Goal: Check status: Check status

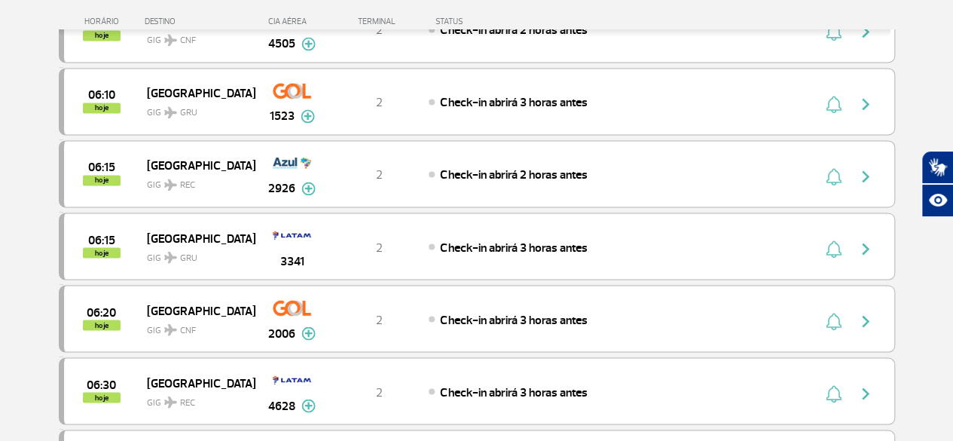
scroll to position [1581, 0]
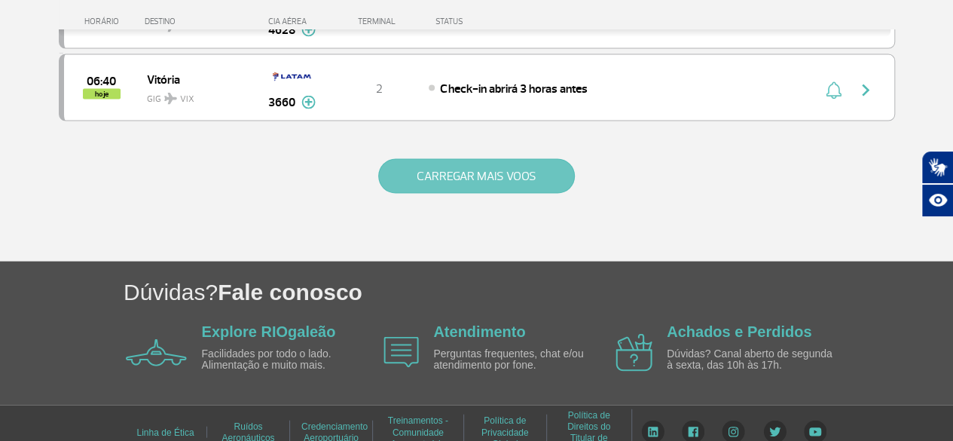
click at [458, 159] on button "CARREGAR MAIS VOOS" at bounding box center [476, 176] width 197 height 35
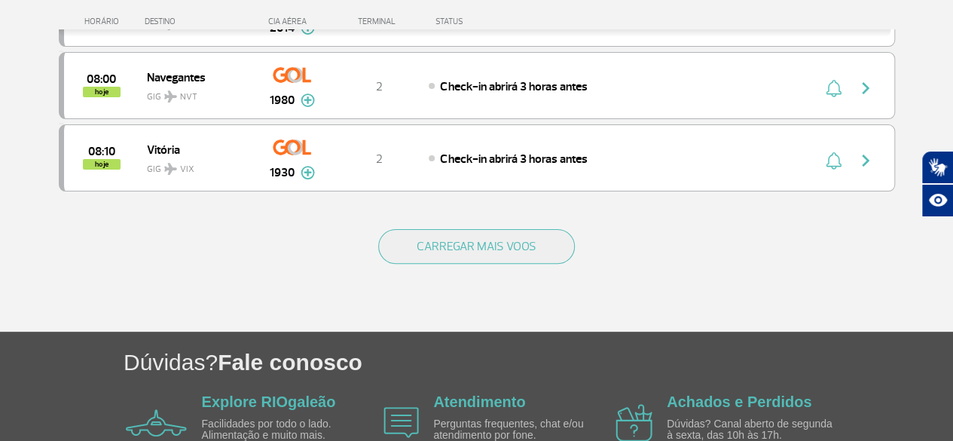
scroll to position [3008, 0]
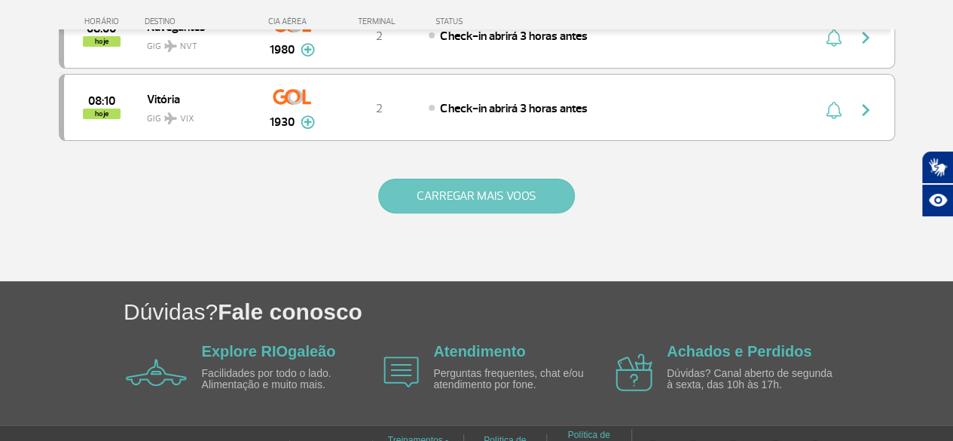
click at [482, 179] on button "CARREGAR MAIS VOOS" at bounding box center [476, 196] width 197 height 35
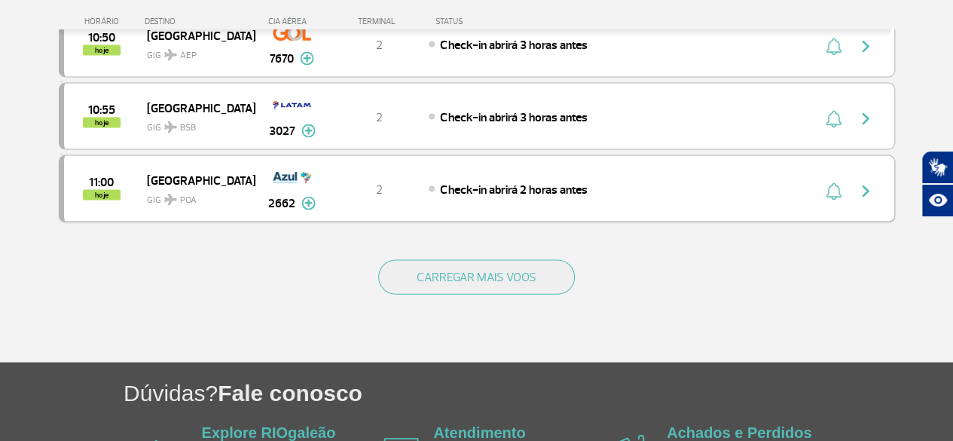
scroll to position [4435, 0]
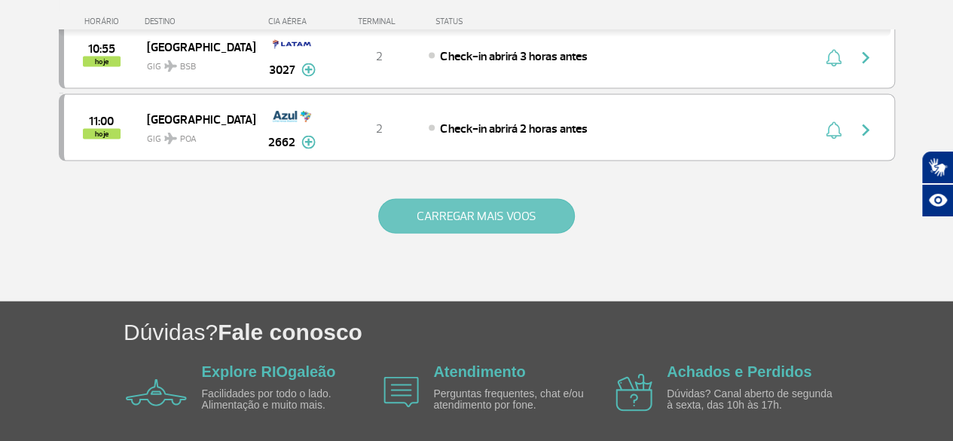
click at [479, 199] on button "CARREGAR MAIS VOOS" at bounding box center [476, 216] width 197 height 35
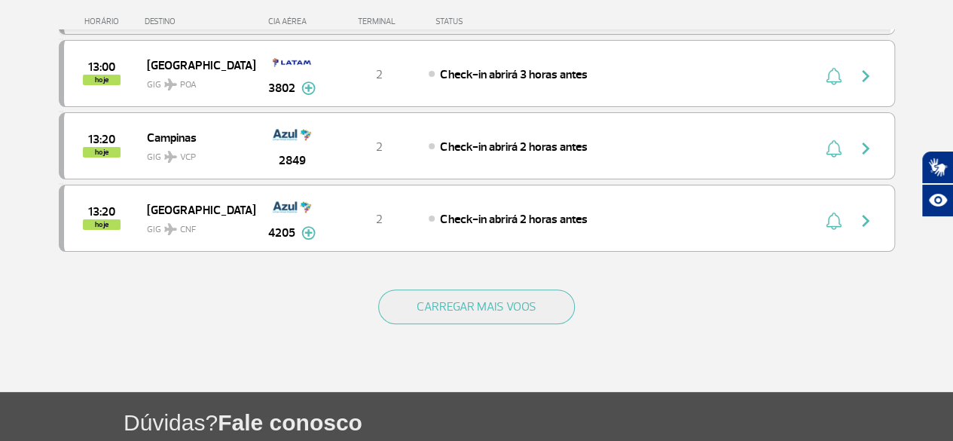
scroll to position [5861, 0]
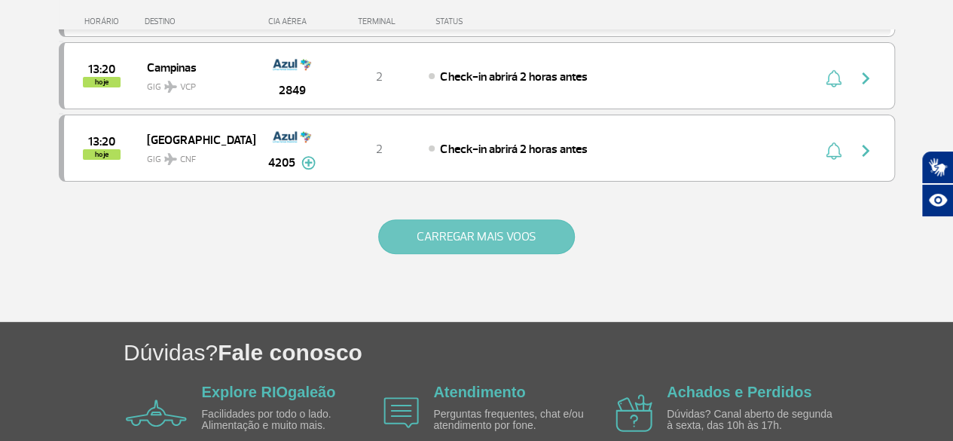
click at [481, 219] on button "CARREGAR MAIS VOOS" at bounding box center [476, 236] width 197 height 35
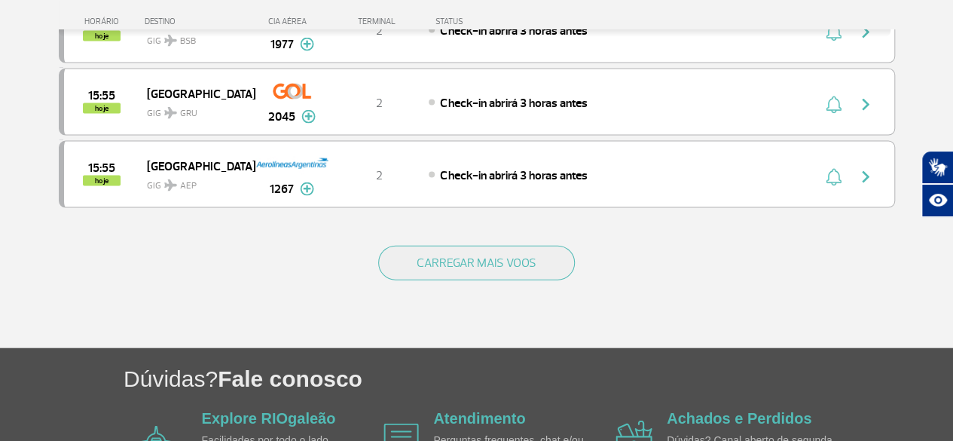
scroll to position [7278, 0]
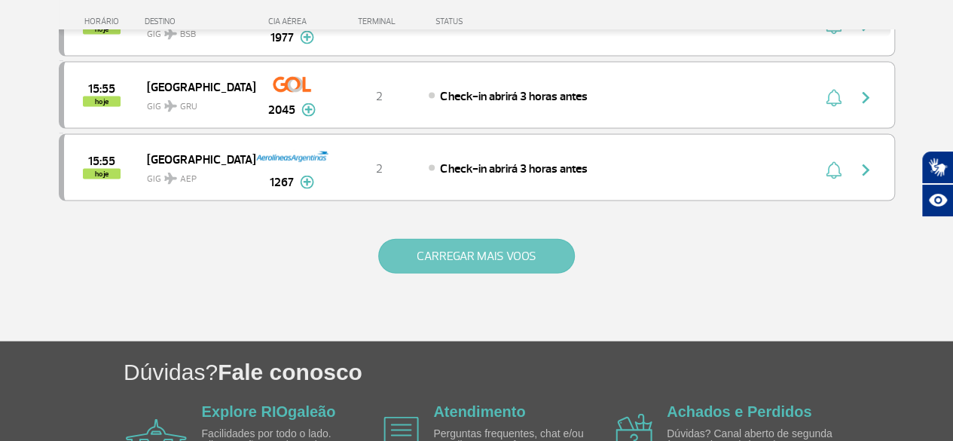
click at [488, 239] on button "CARREGAR MAIS VOOS" at bounding box center [476, 256] width 197 height 35
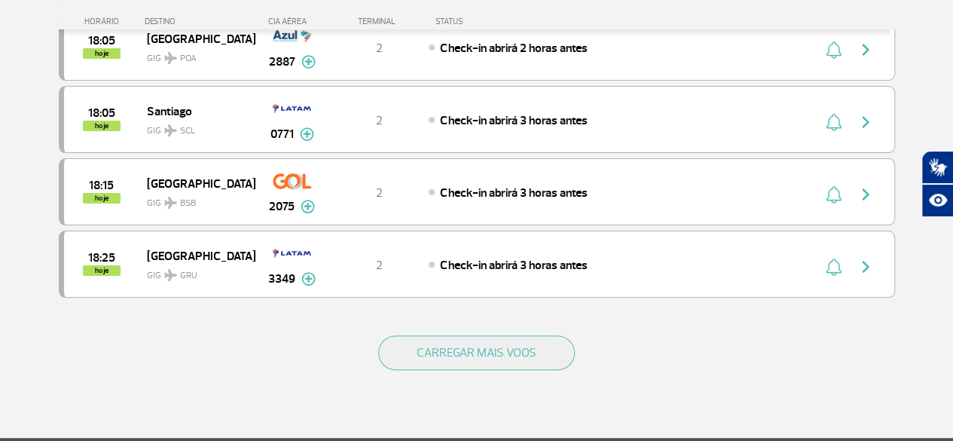
scroll to position [8634, 0]
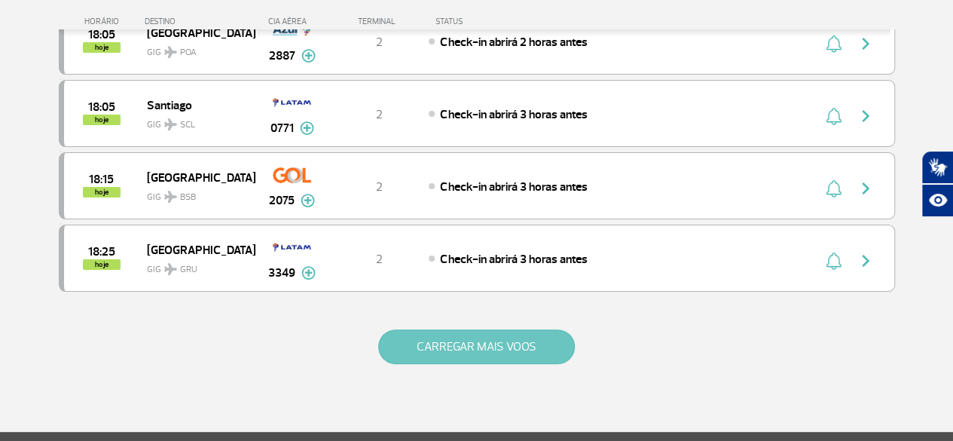
click at [481, 329] on button "CARREGAR MAIS VOOS" at bounding box center [476, 346] width 197 height 35
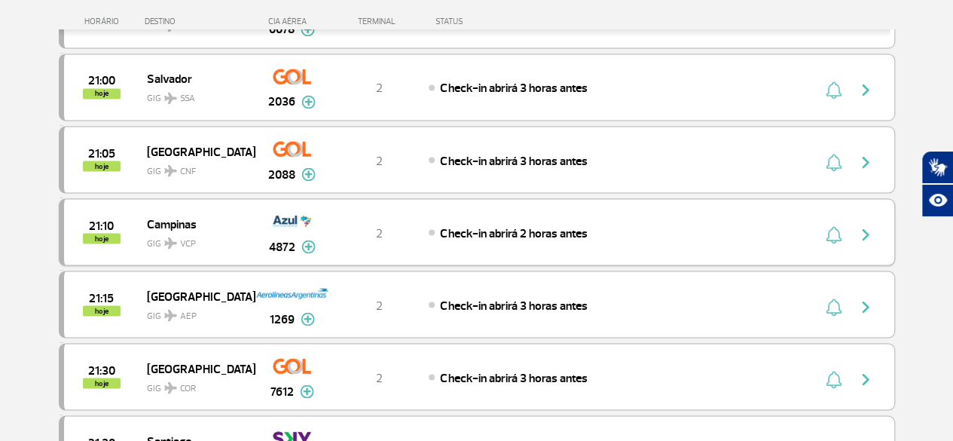
scroll to position [9915, 0]
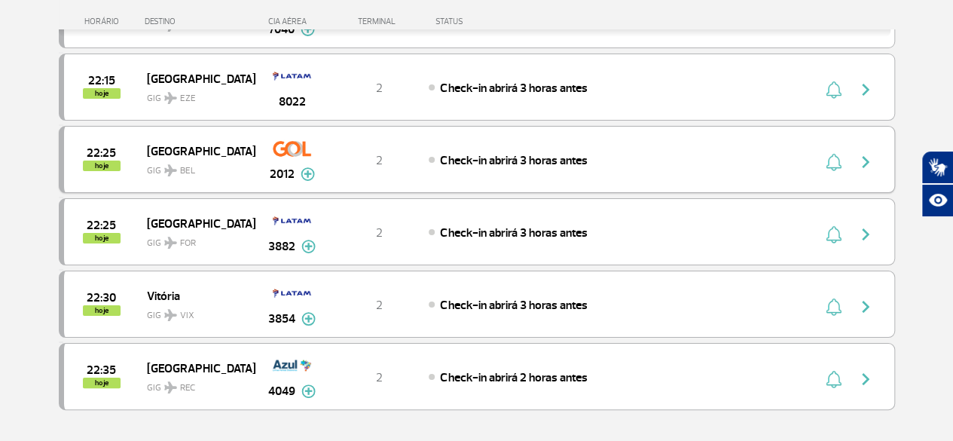
scroll to position [11422, 0]
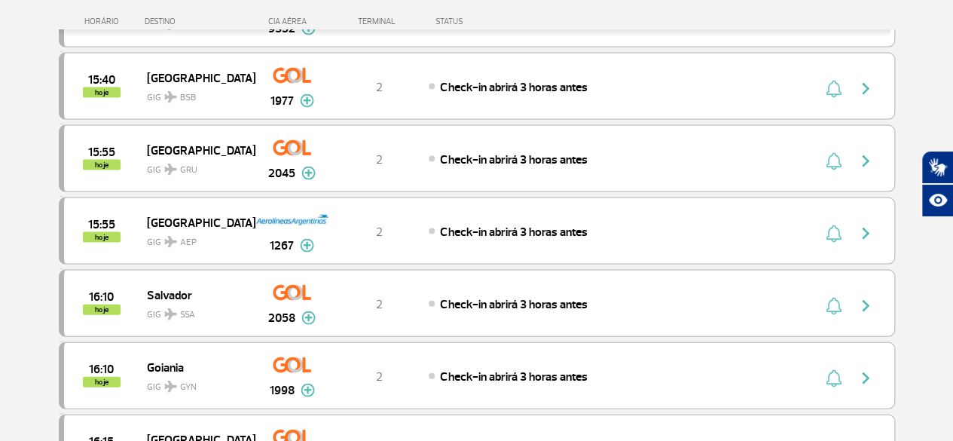
scroll to position [7139, 0]
